Goal: Task Accomplishment & Management: Use online tool/utility

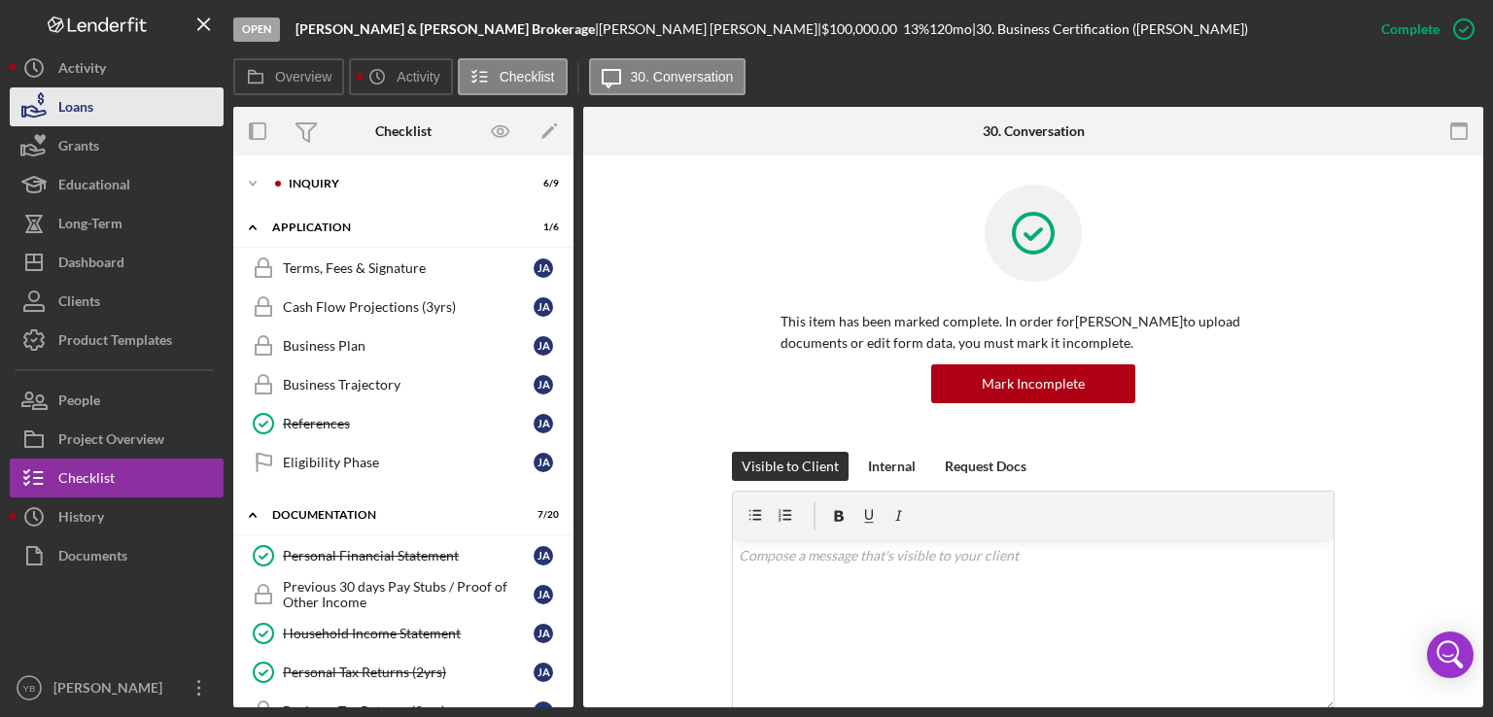
click at [124, 106] on button "Loans" at bounding box center [117, 106] width 214 height 39
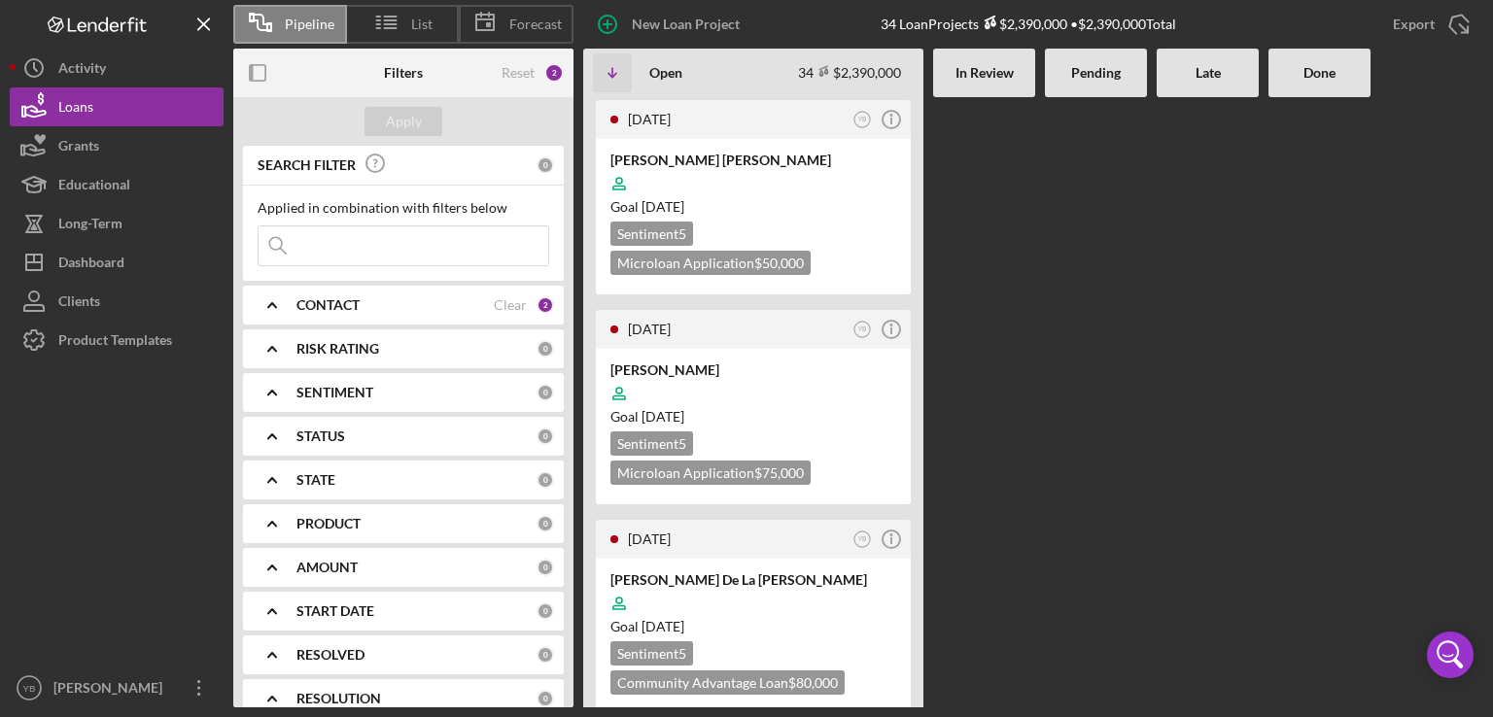
click at [1014, 269] on Review at bounding box center [984, 402] width 102 height 610
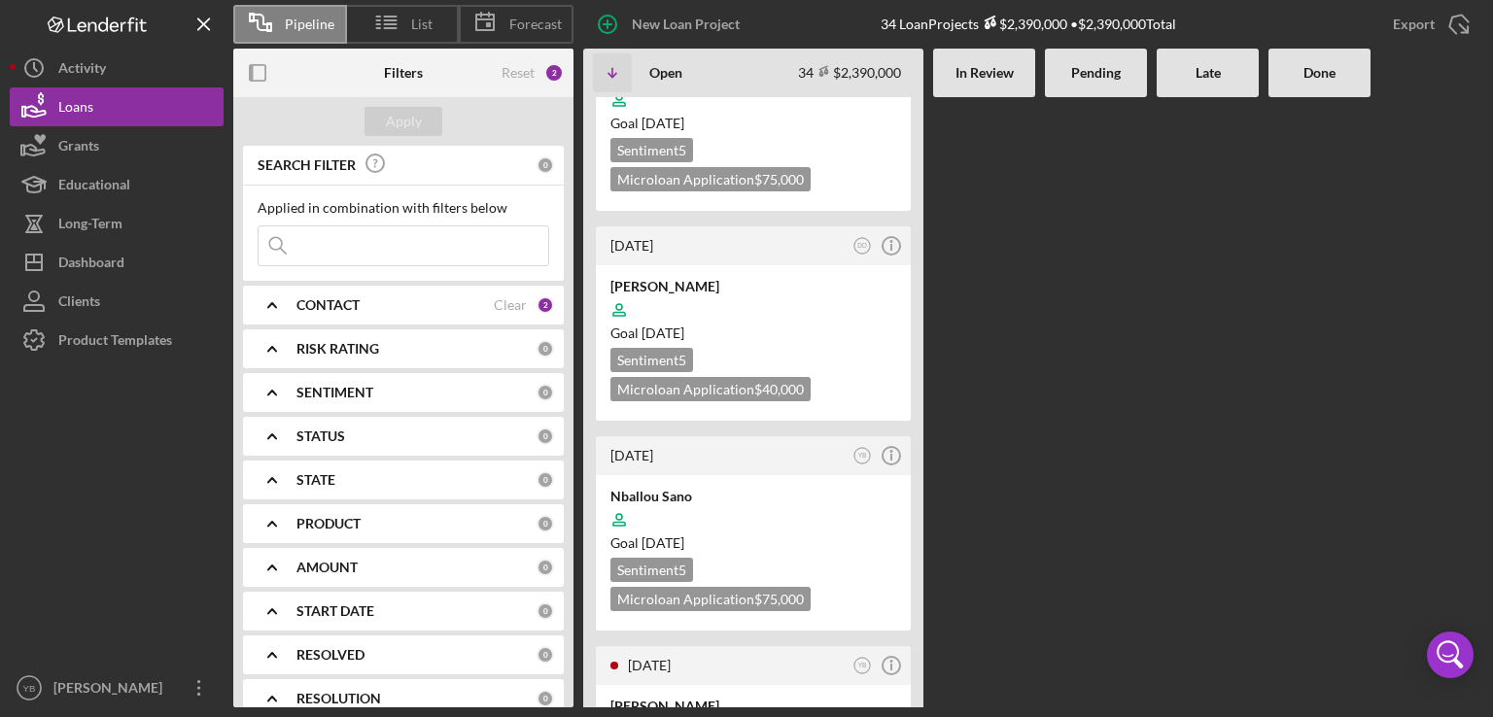
scroll to position [739, 0]
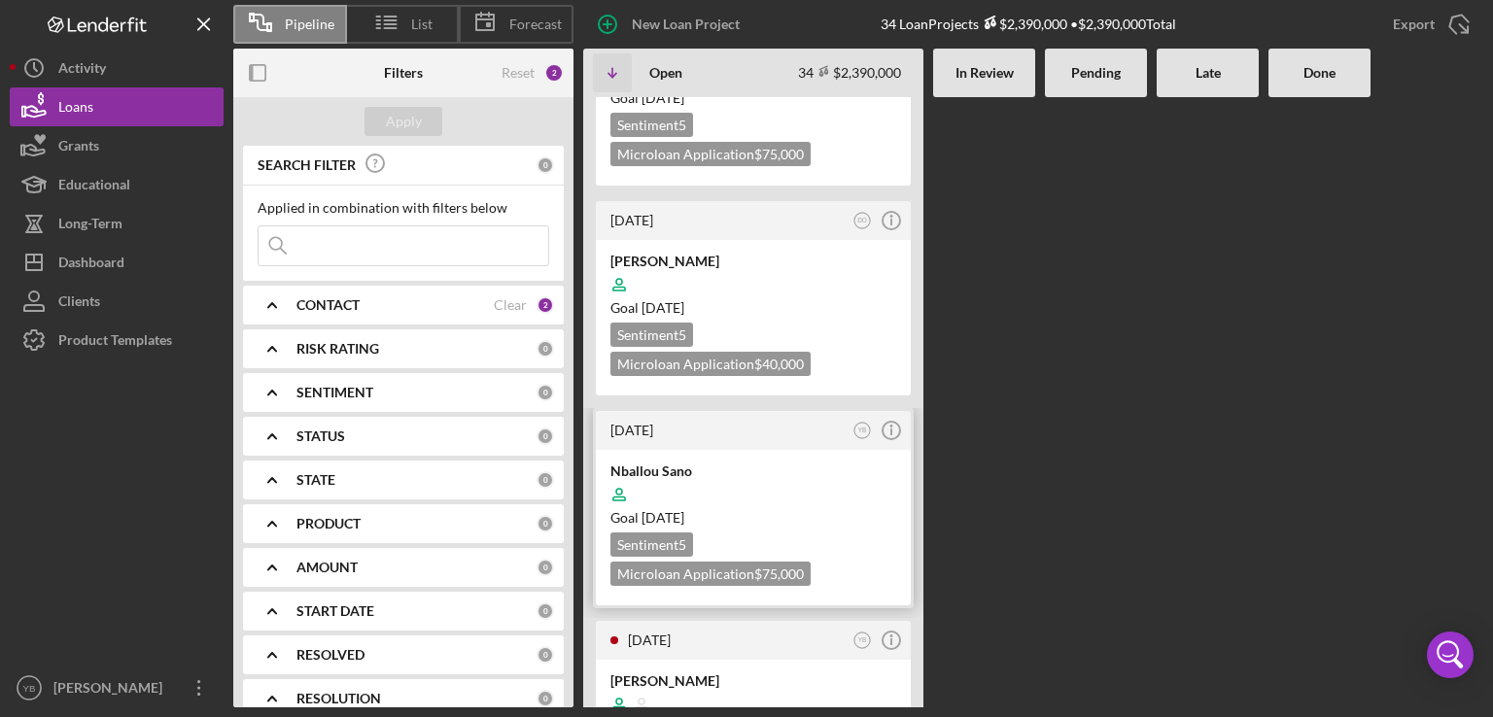
click at [797, 515] on div "Goal [DATE]" at bounding box center [753, 517] width 286 height 19
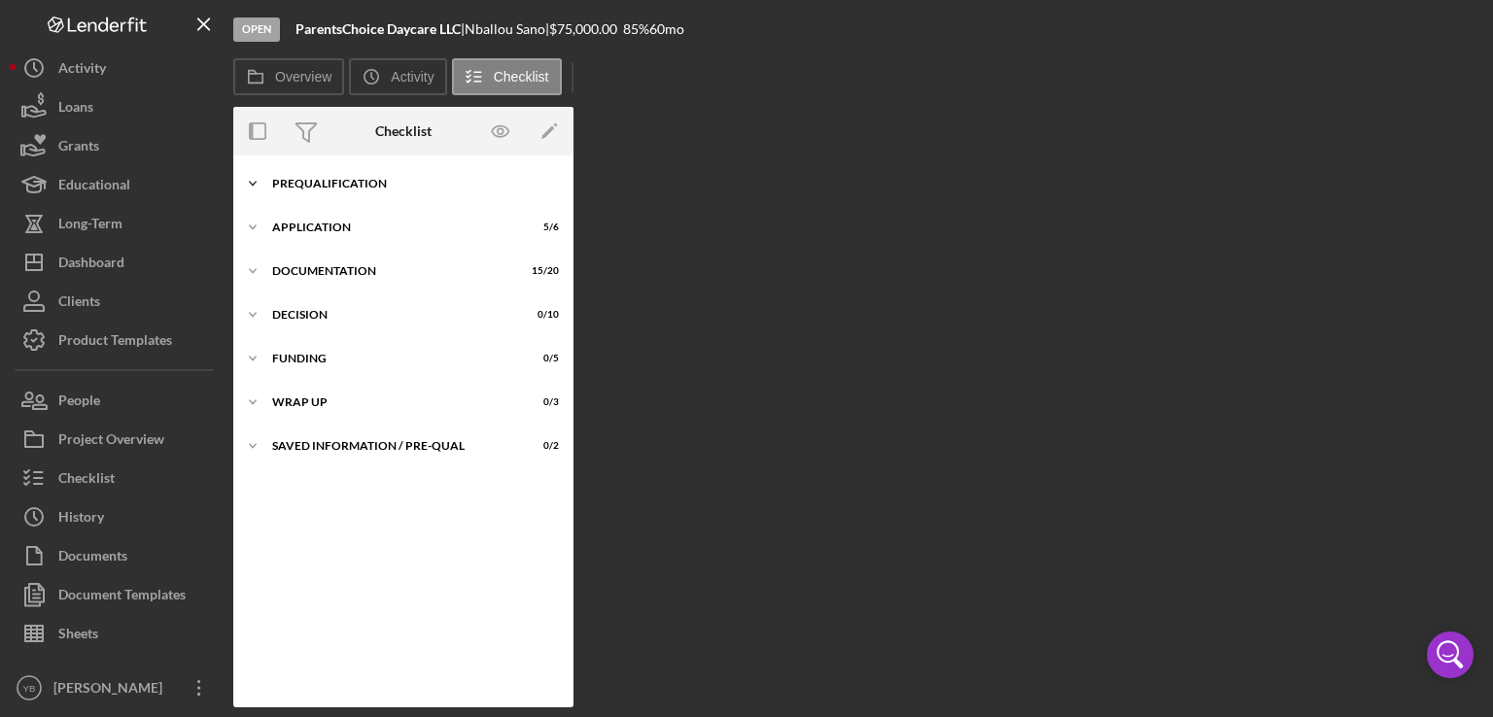
click at [384, 193] on div "Icon/Expander Prequalification 6 / 9" at bounding box center [403, 183] width 340 height 39
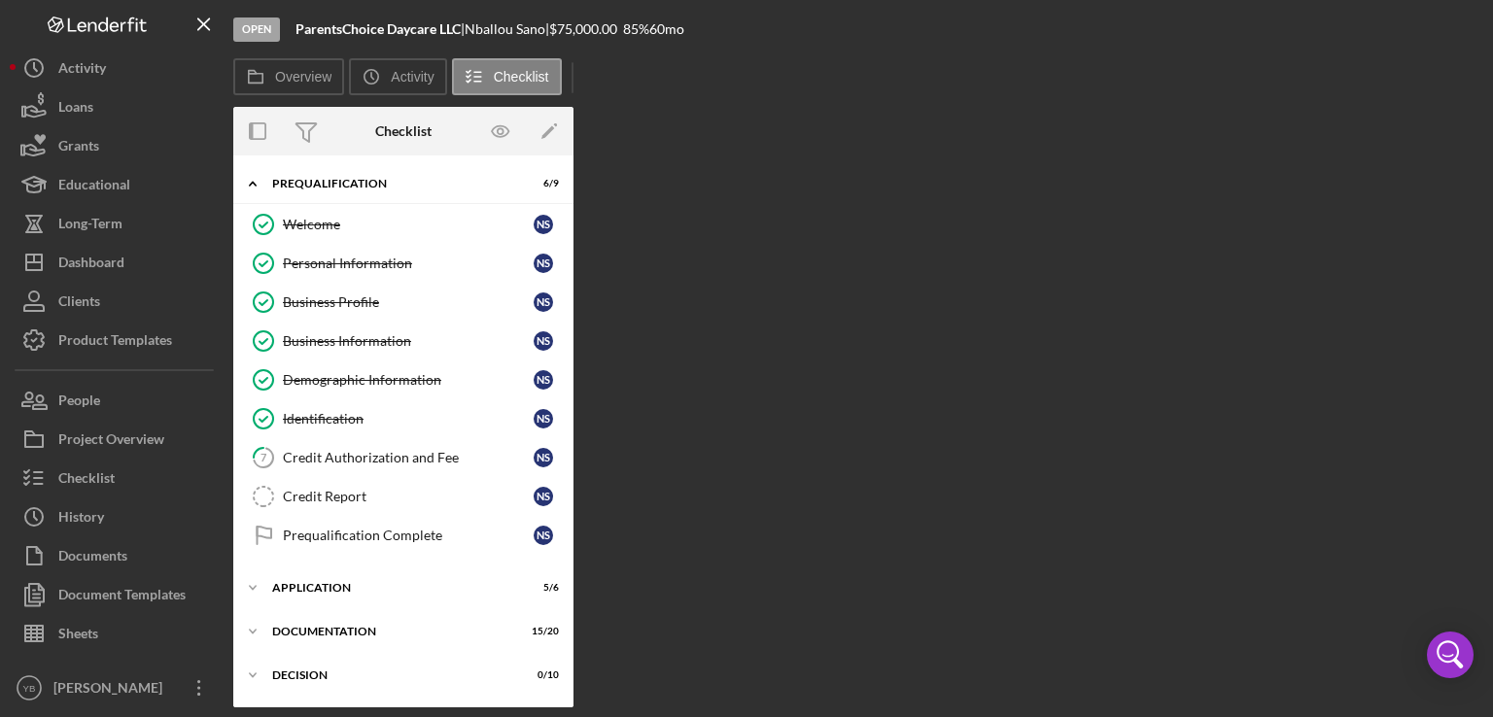
scroll to position [125, 0]
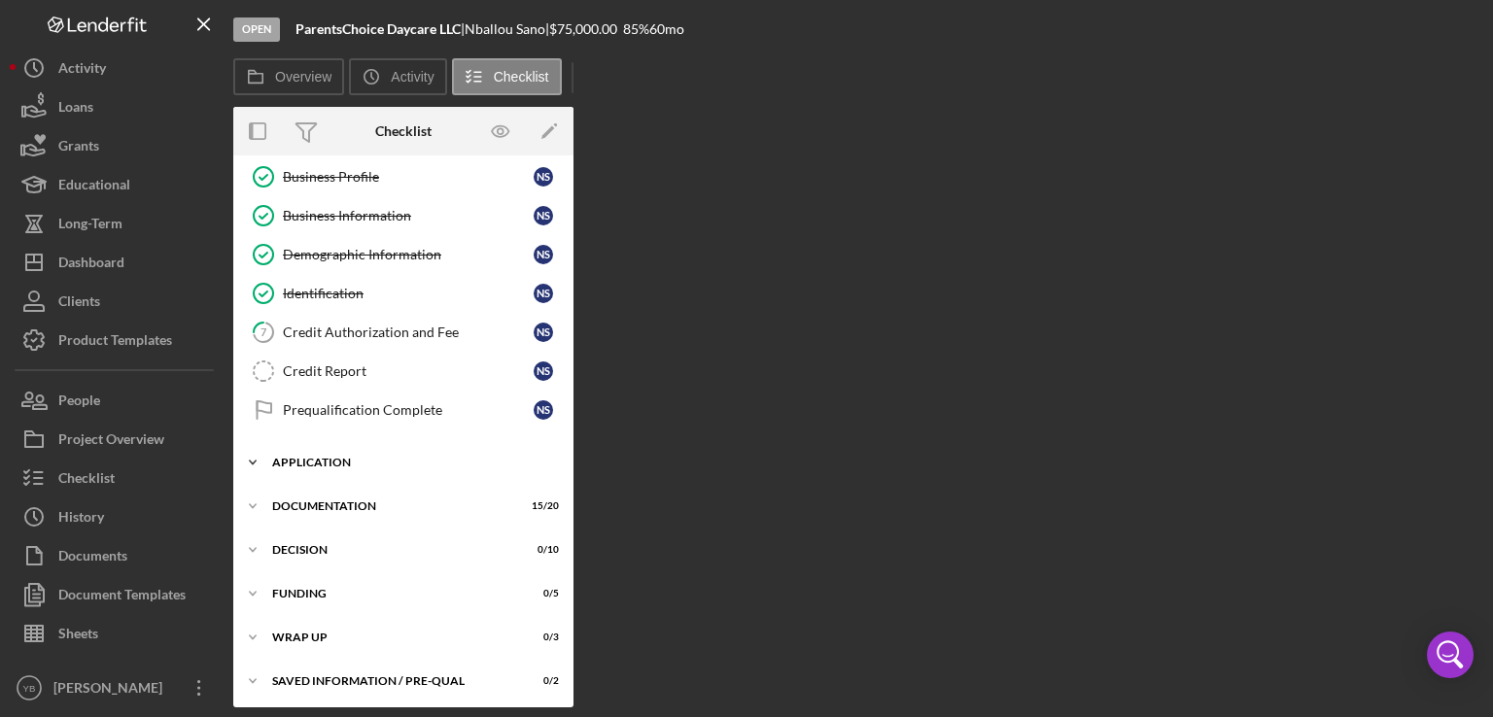
click at [358, 465] on div "Icon/Expander Application 5 / 6" at bounding box center [403, 462] width 340 height 39
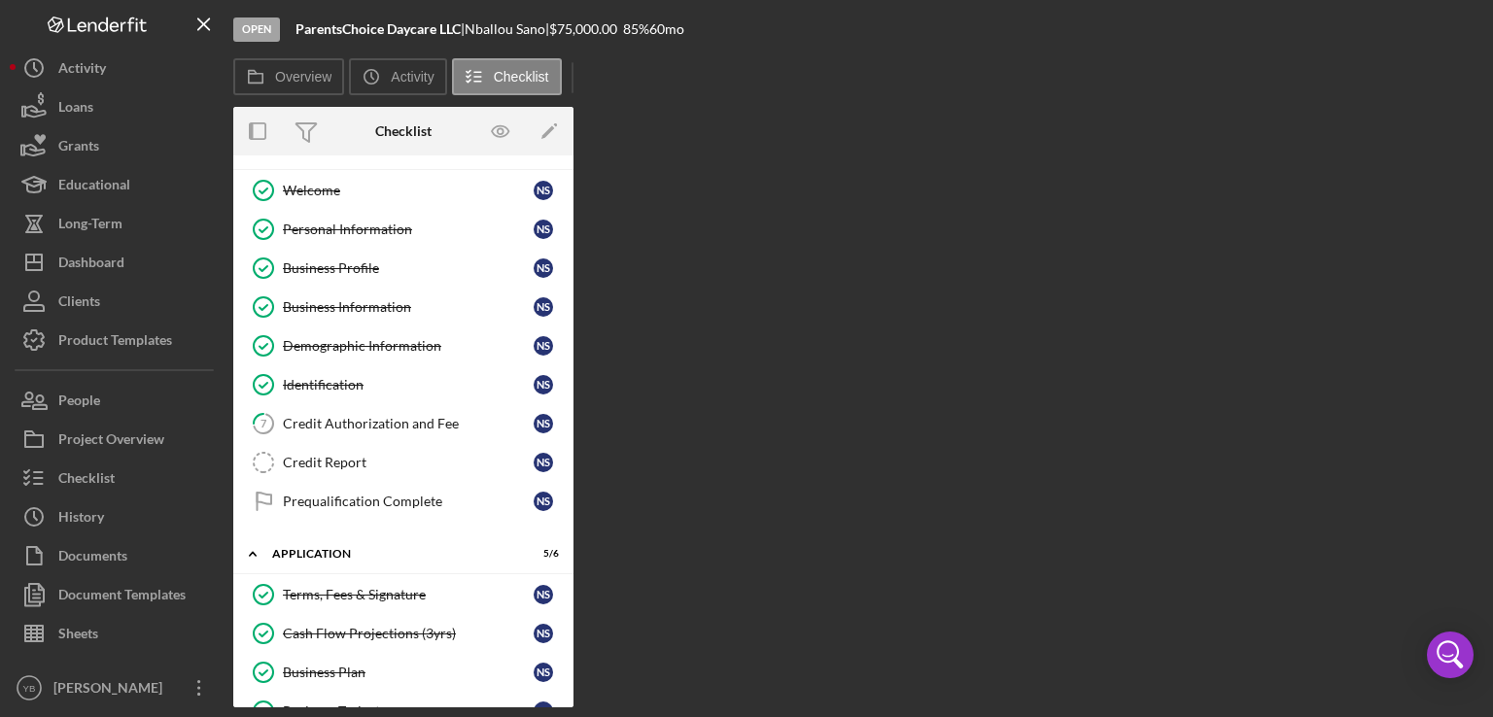
scroll to position [0, 0]
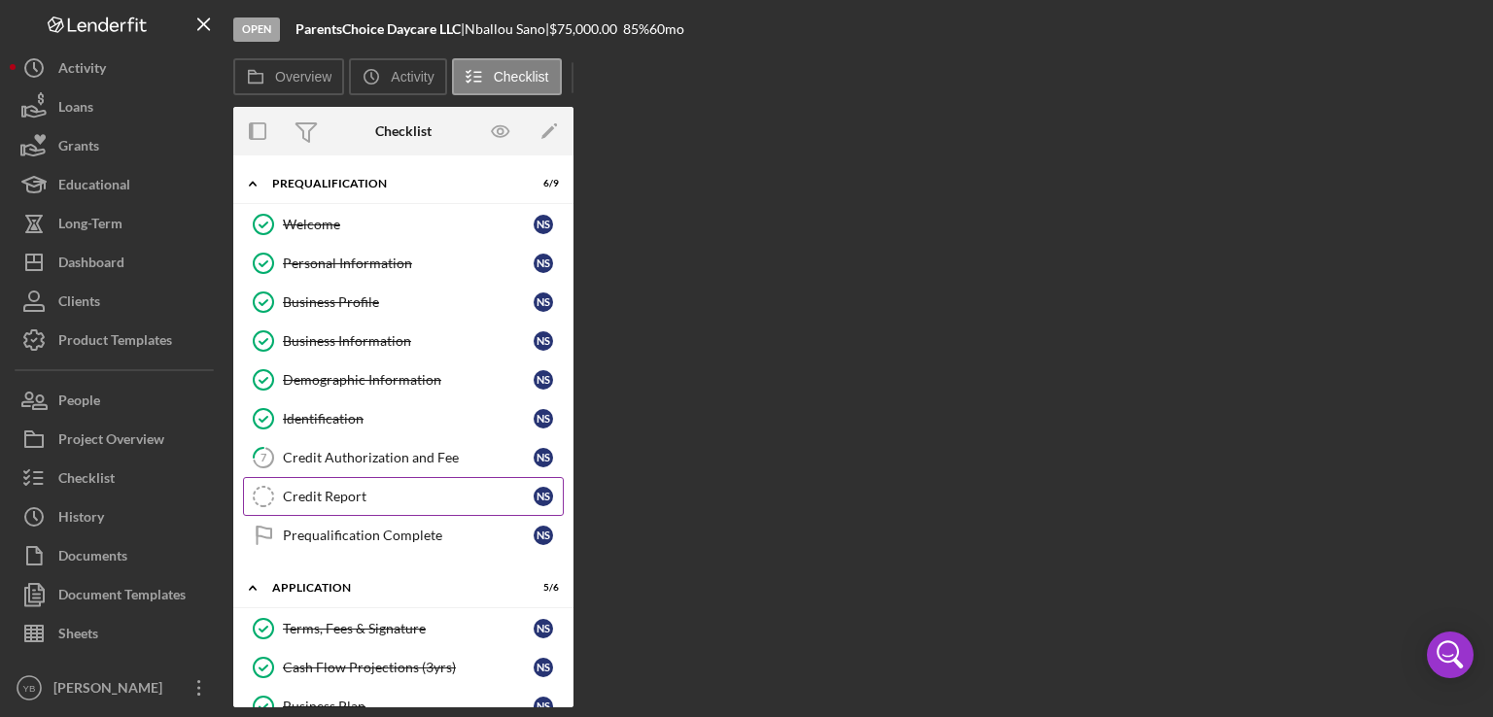
click at [338, 495] on div "Credit Report" at bounding box center [408, 497] width 251 height 16
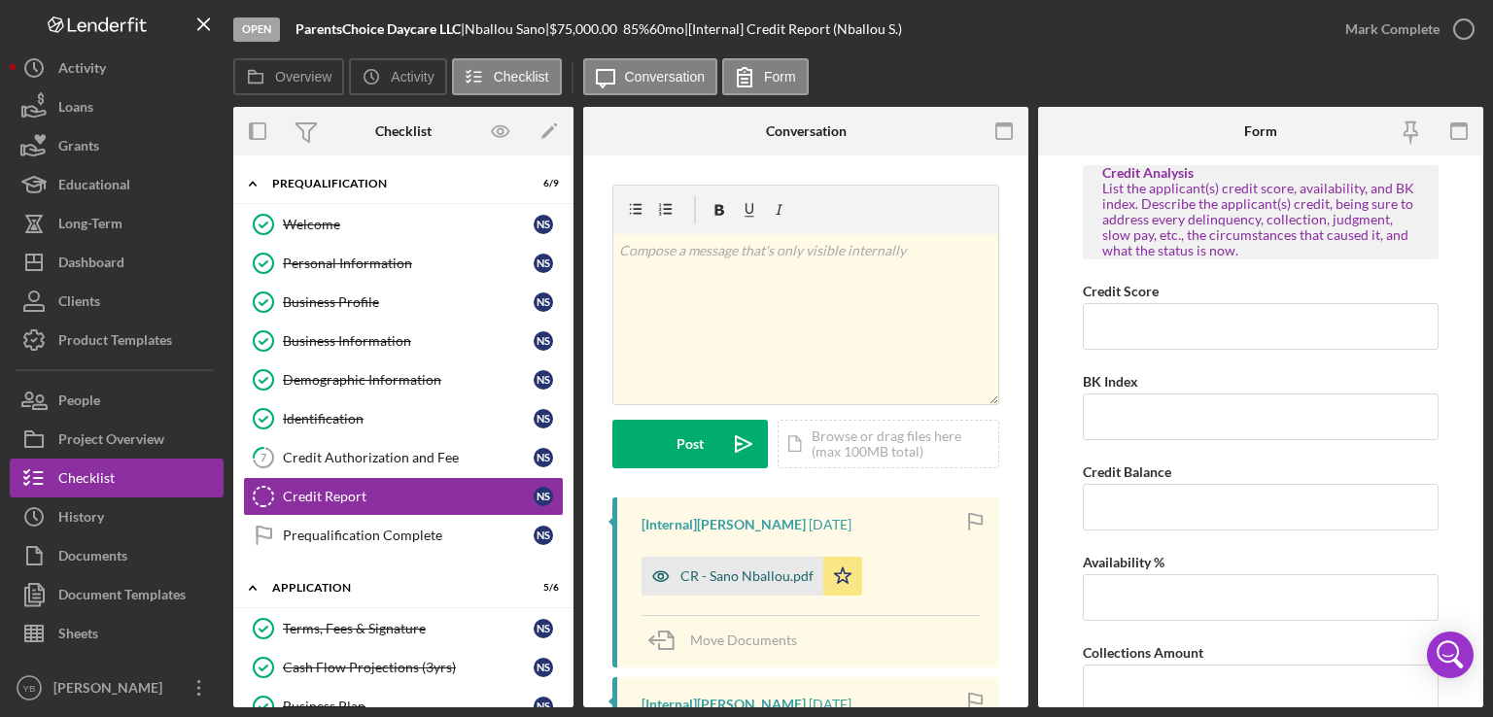
click at [743, 578] on div "CR - Sano Nballou.pdf" at bounding box center [746, 577] width 133 height 16
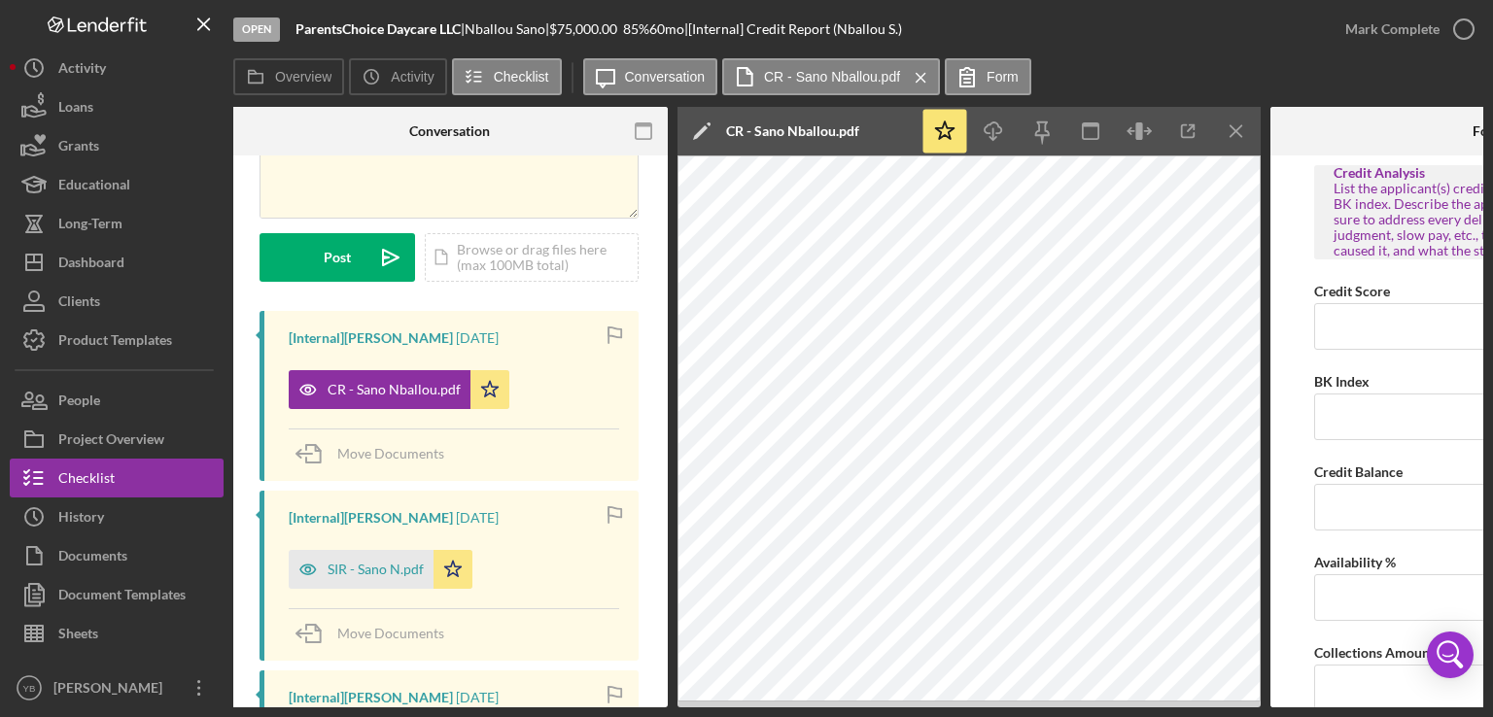
scroll to position [212, 0]
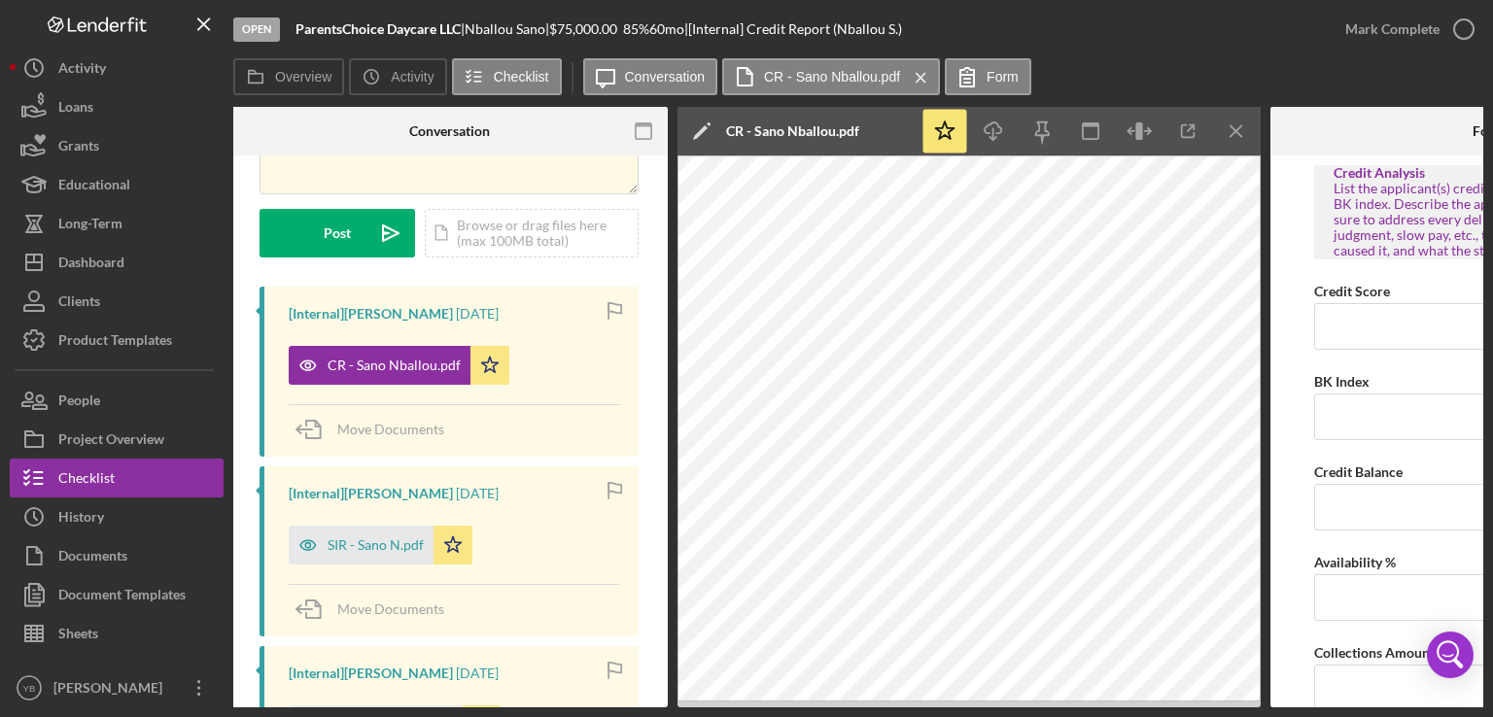
drag, startPoint x: 563, startPoint y: 701, endPoint x: 407, endPoint y: 686, distance: 156.2
click at [407, 686] on div "[Internal] [PERSON_NAME] [DATE] CR - Sano Nballou.pdf Icon/Star Move Documents …" at bounding box center [448, 620] width 379 height 666
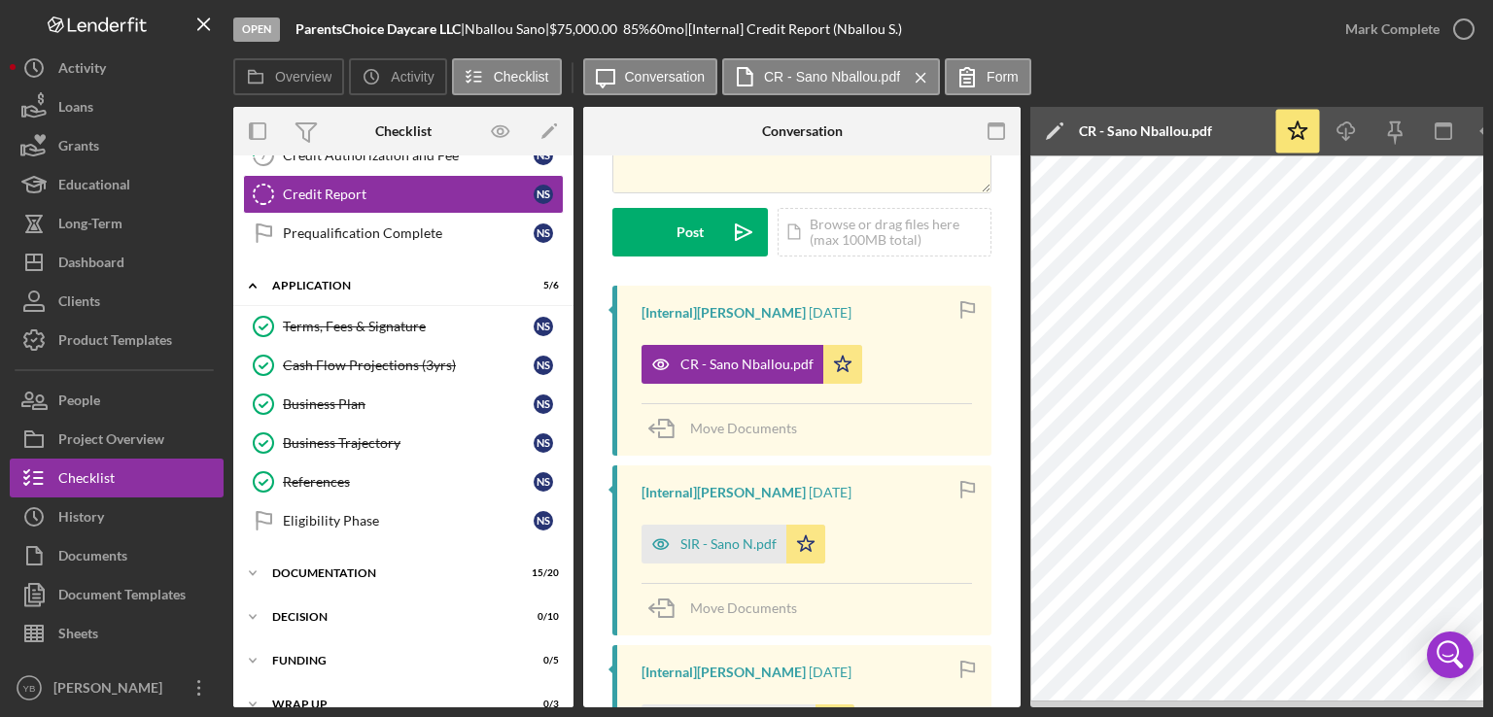
scroll to position [334, 0]
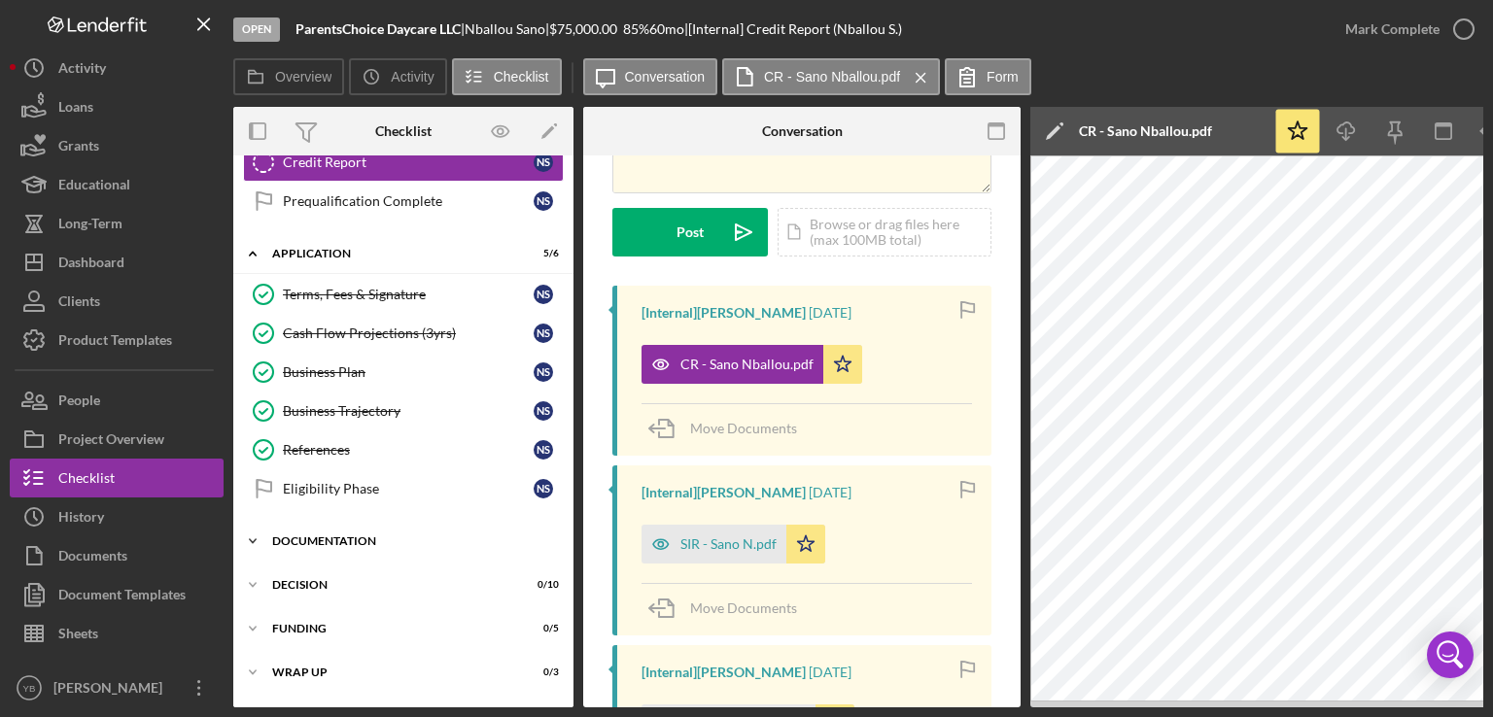
click at [358, 541] on div "Icon/Expander Documentation 15 / 20" at bounding box center [403, 541] width 340 height 39
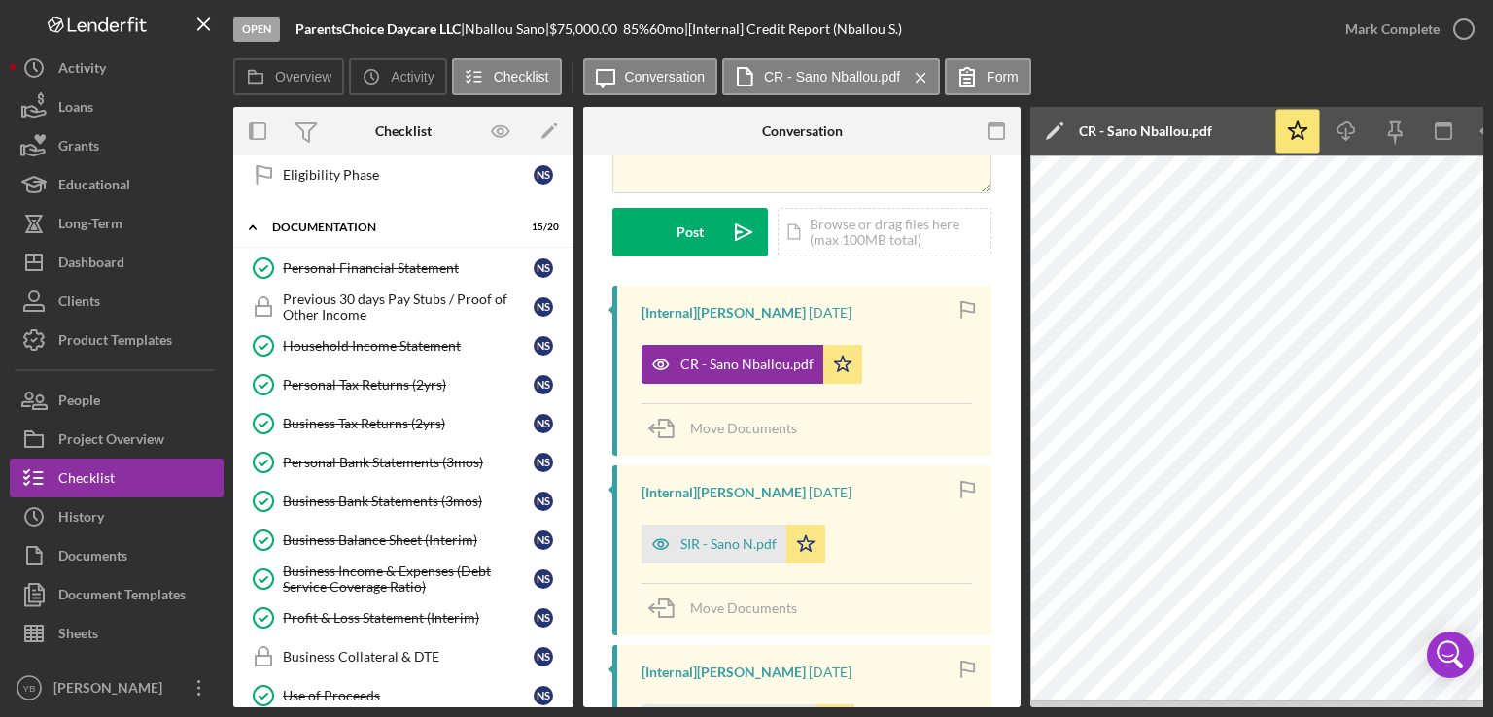
scroll to position [660, 0]
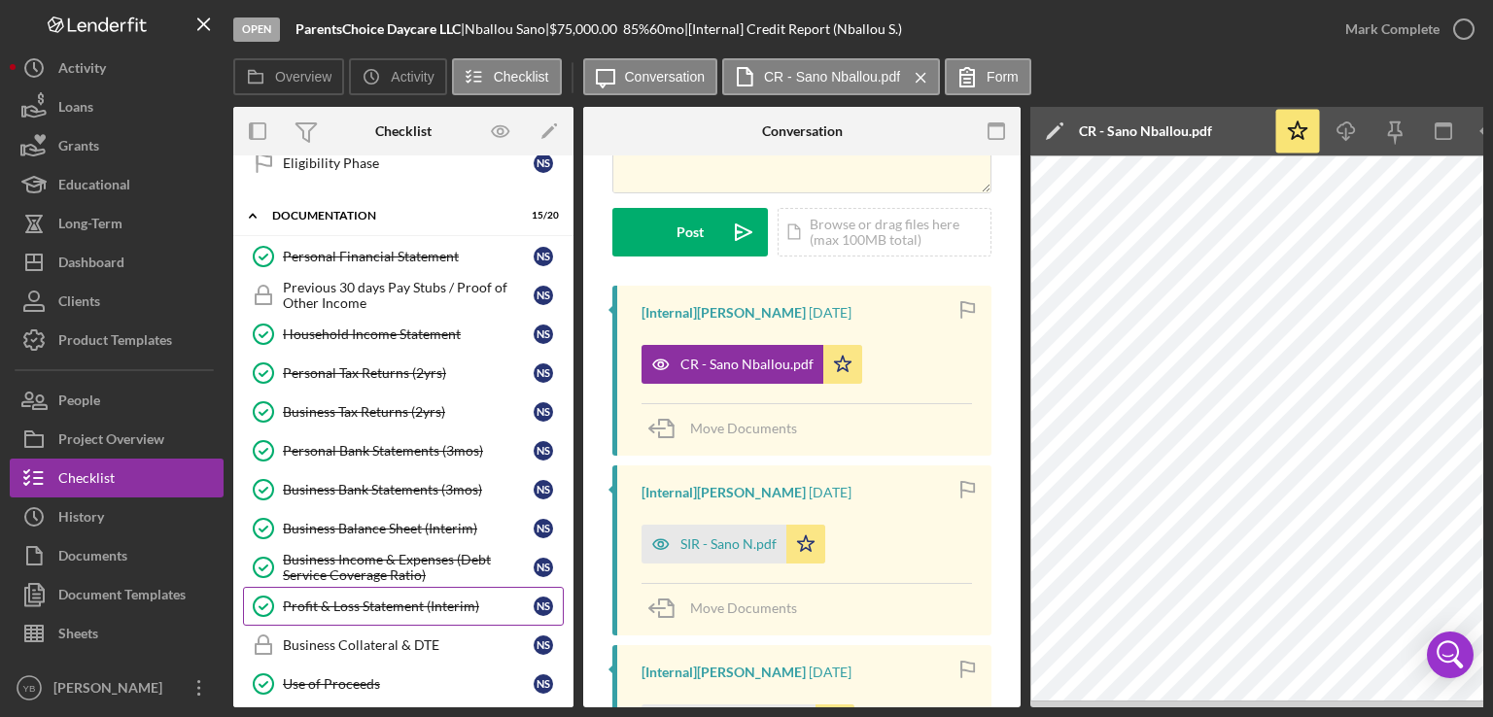
click at [424, 599] on div "Profit & Loss Statement (Interim)" at bounding box center [408, 607] width 251 height 16
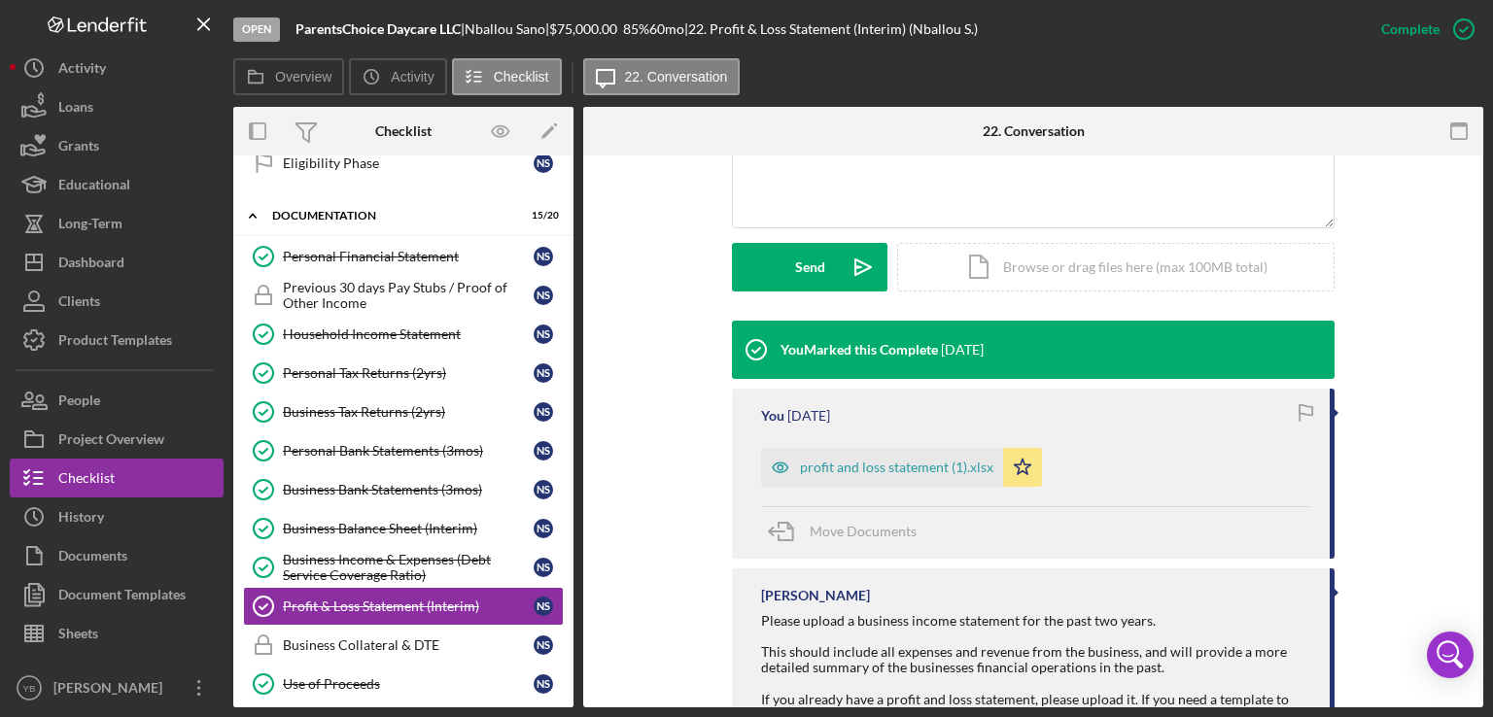
scroll to position [525, 0]
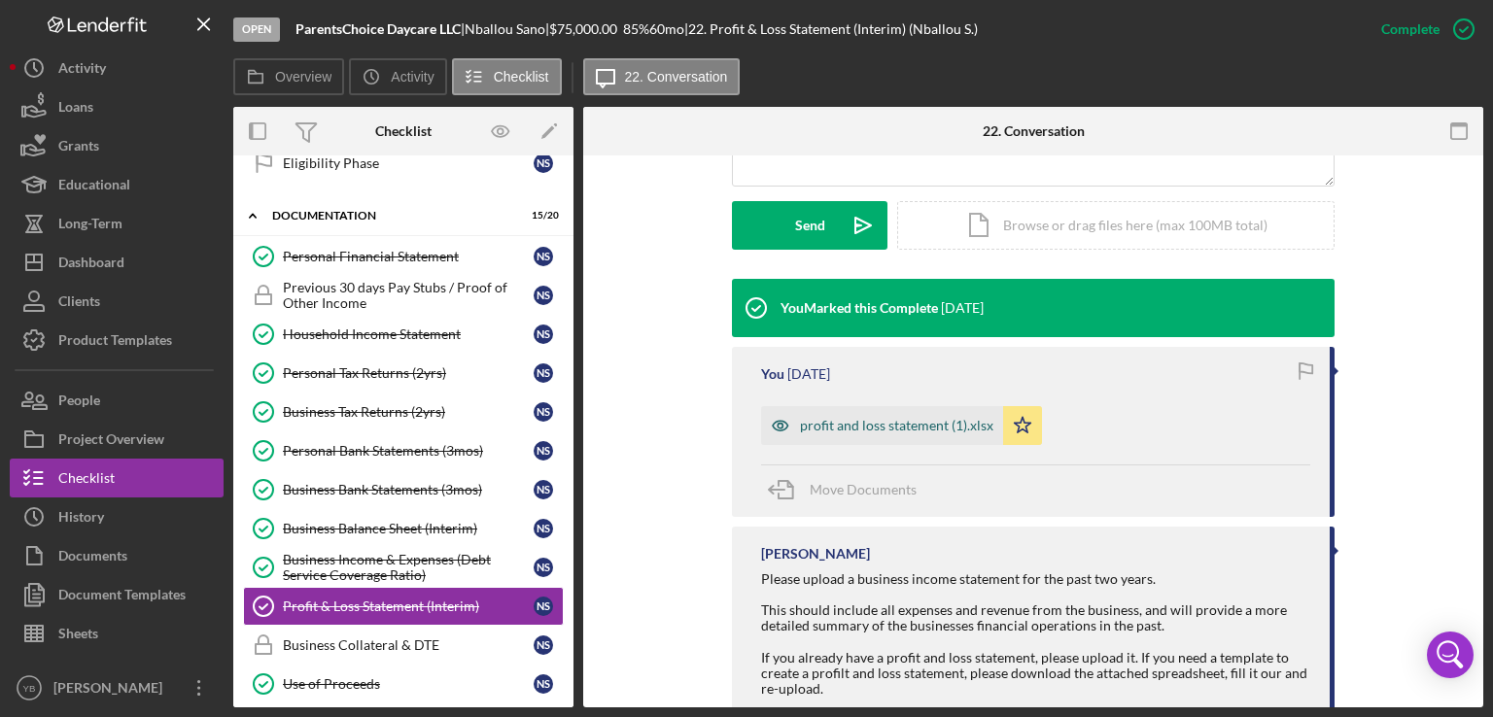
click at [917, 434] on div "profit and loss statement (1).xlsx" at bounding box center [882, 425] width 242 height 39
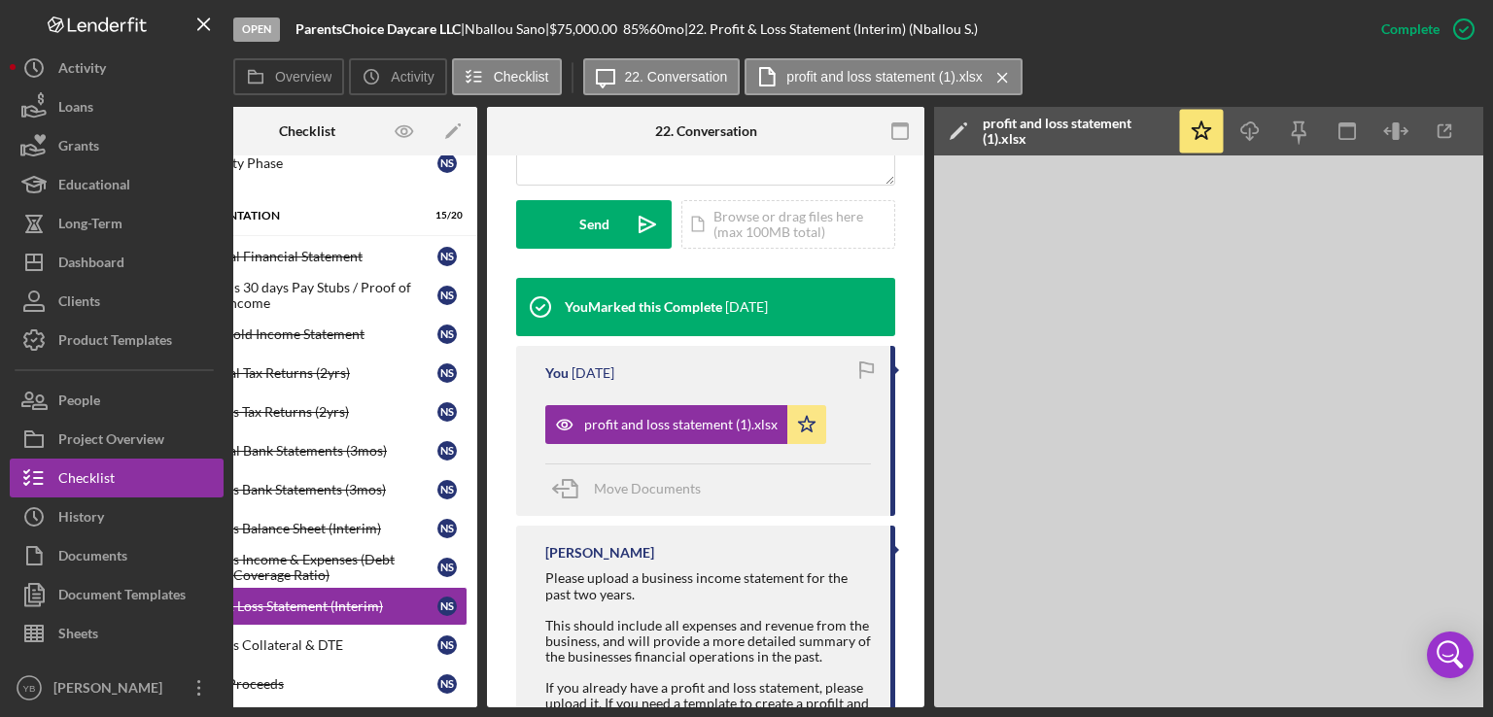
scroll to position [0, 129]
